Goal: Navigation & Orientation: Find specific page/section

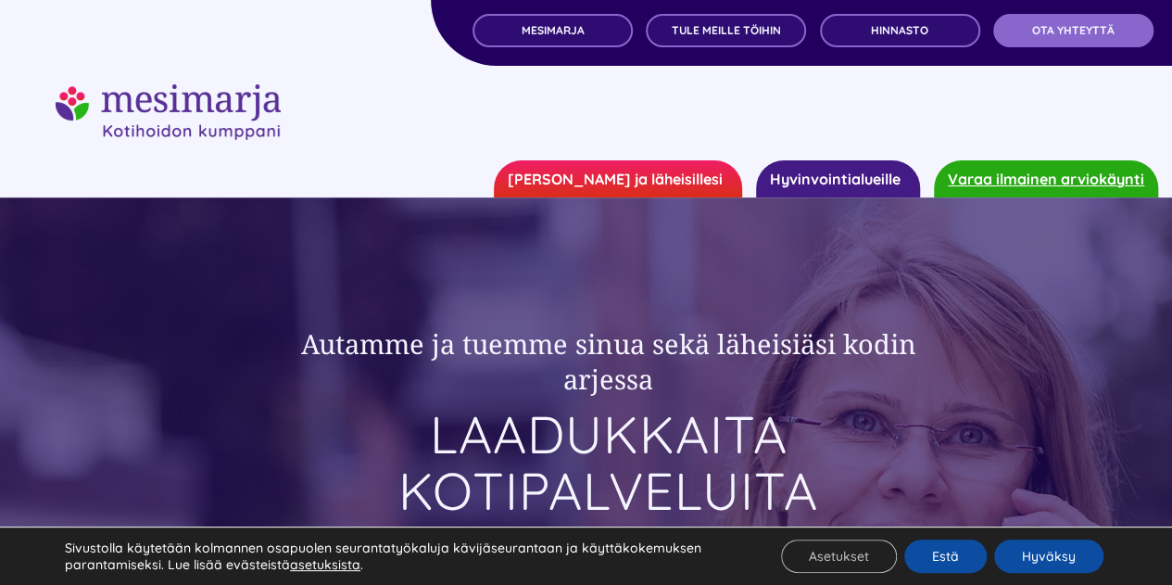
click at [1039, 574] on div "Hyväksy Estä Asetukset" at bounding box center [924, 556] width 365 height 39
click at [1036, 558] on button "Hyväksy" at bounding box center [1048, 555] width 109 height 33
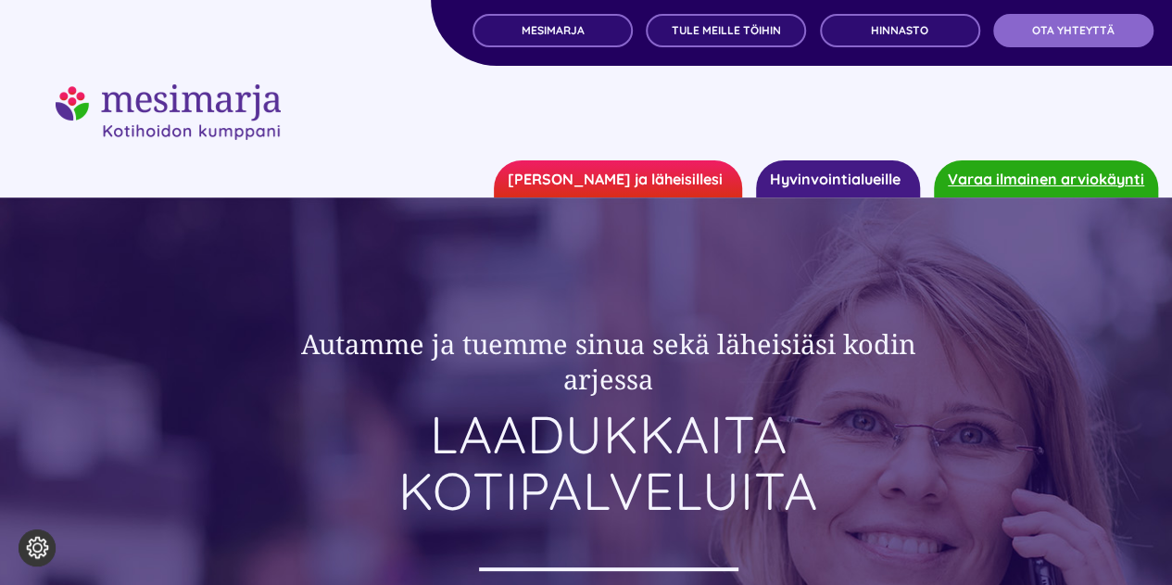
click at [411, 144] on div at bounding box center [586, 139] width 1172 height 111
click at [526, 31] on span "MESIMARJA" at bounding box center [552, 30] width 63 height 13
